Goal: Transaction & Acquisition: Purchase product/service

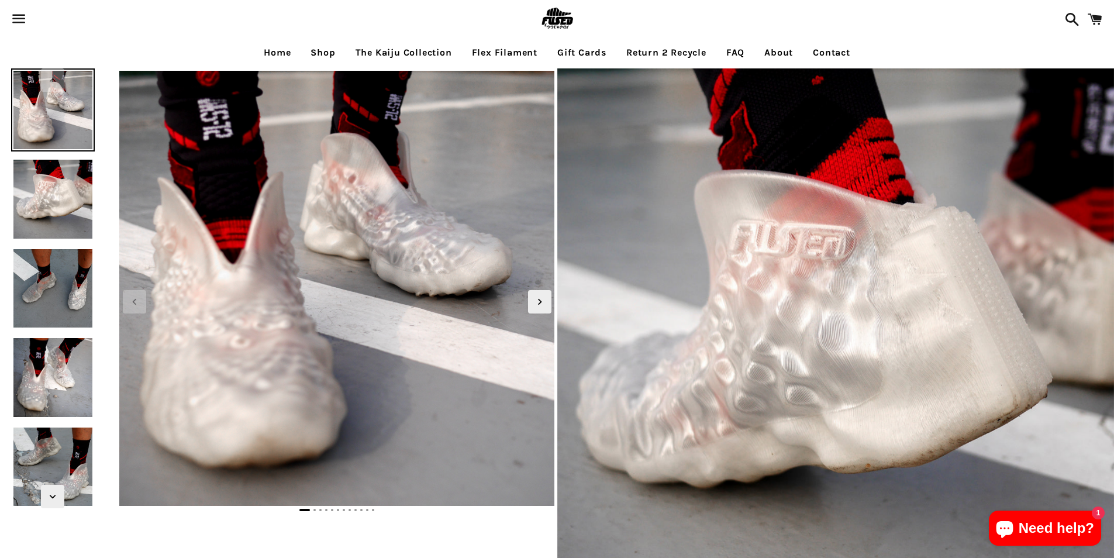
select select "**********"
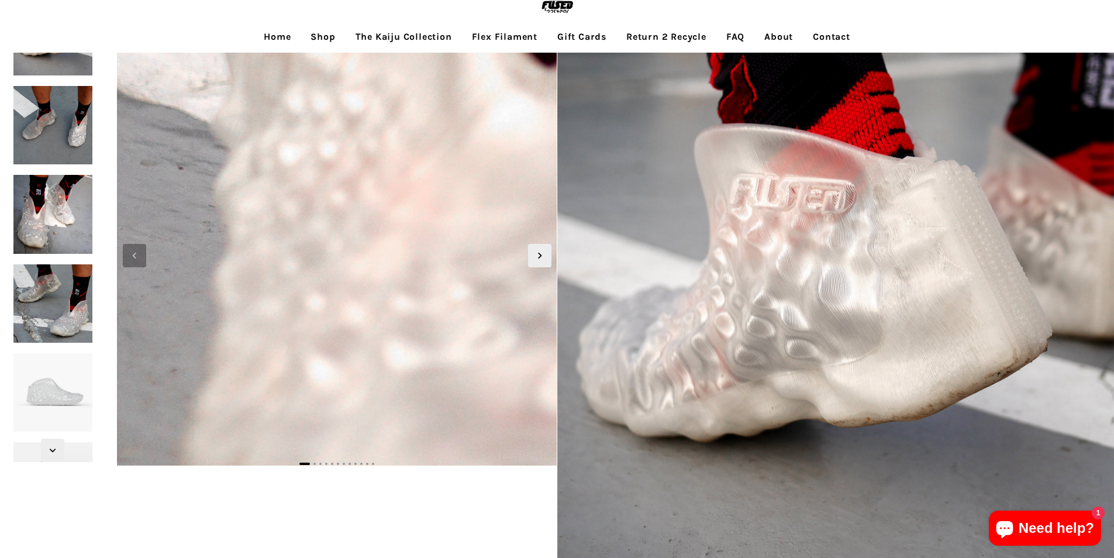
scroll to position [58, 0]
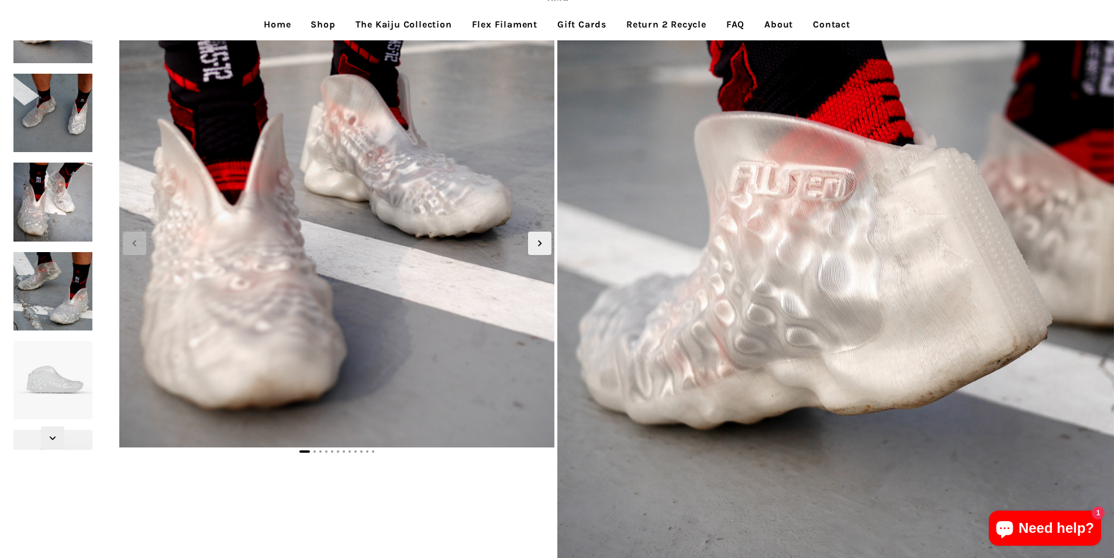
click at [268, 23] on link "Home" at bounding box center [277, 24] width 44 height 29
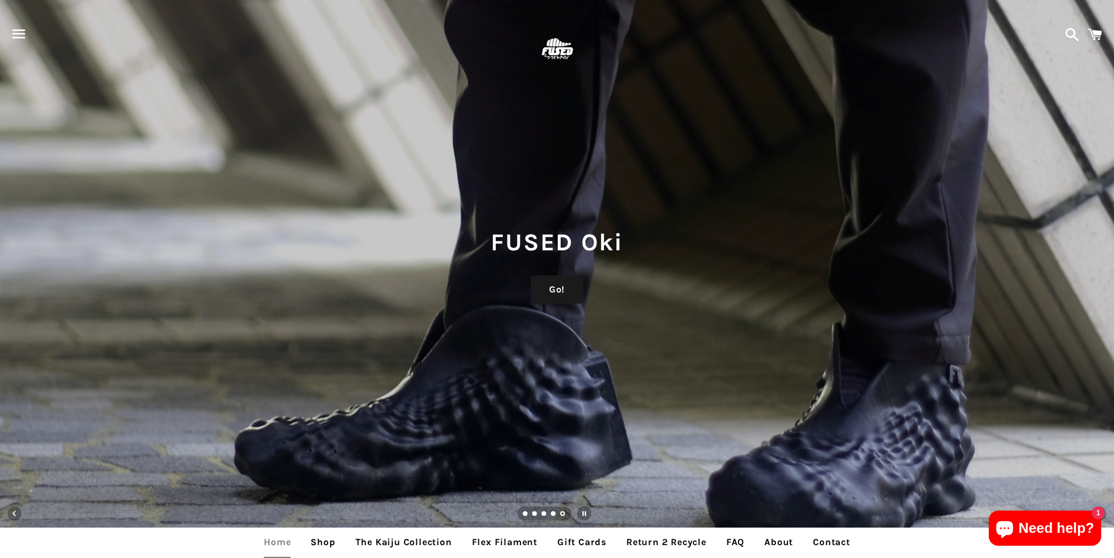
click at [1092, 42] on span at bounding box center [1095, 34] width 26 height 35
